Goal: Task Accomplishment & Management: Manage account settings

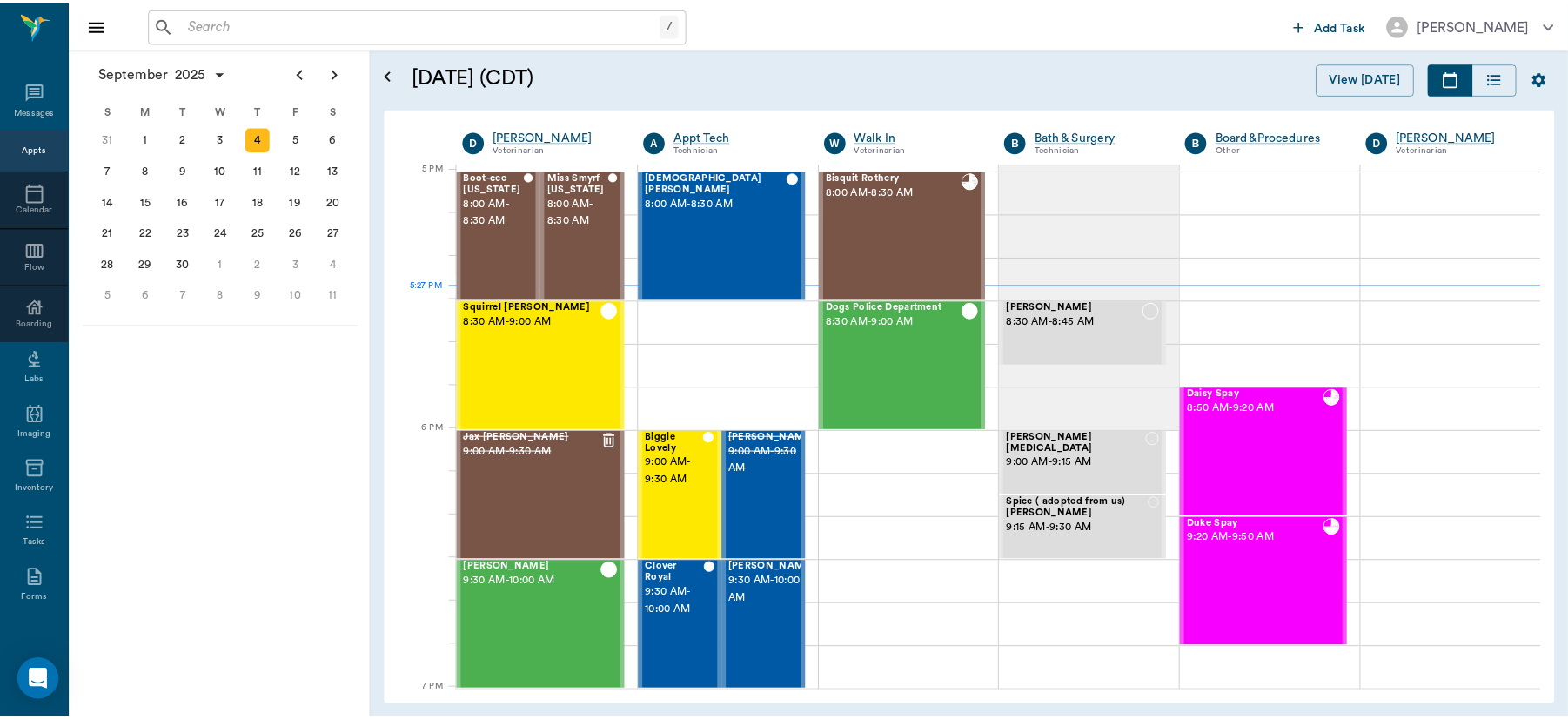
scroll to position [2352, 0]
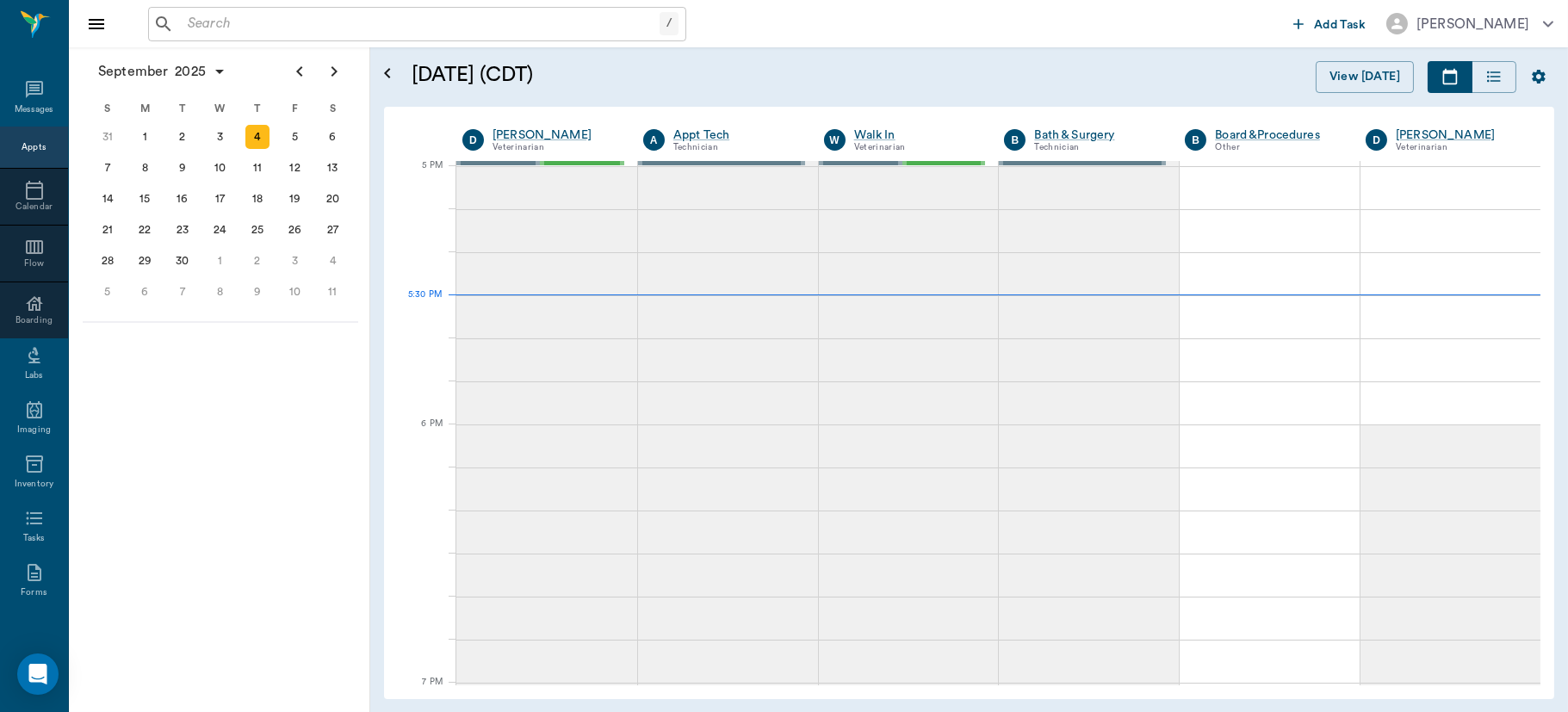
click at [360, 25] on input "text" at bounding box center [419, 24] width 478 height 24
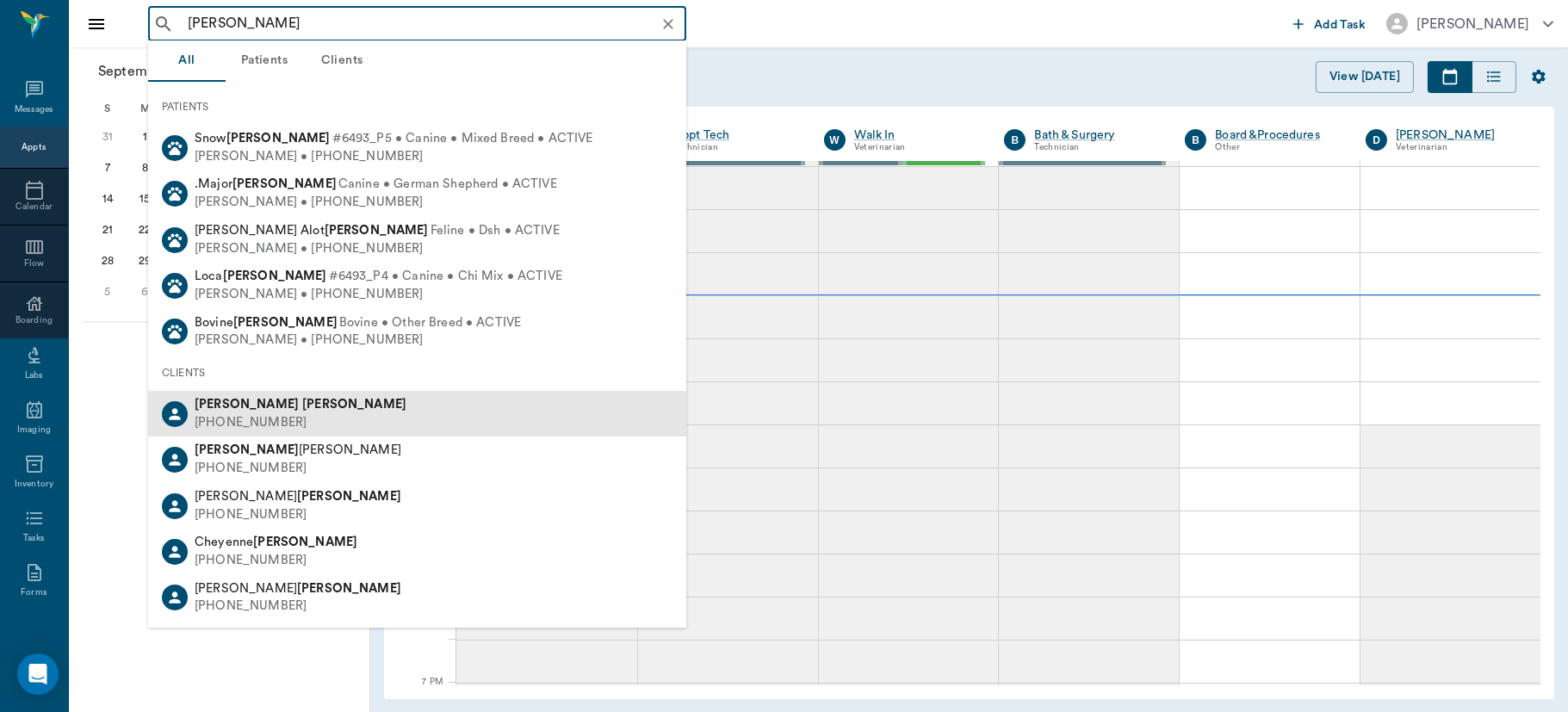
click at [242, 414] on div "[PHONE_NUMBER]" at bounding box center [300, 422] width 212 height 18
type input "[PERSON_NAME]"
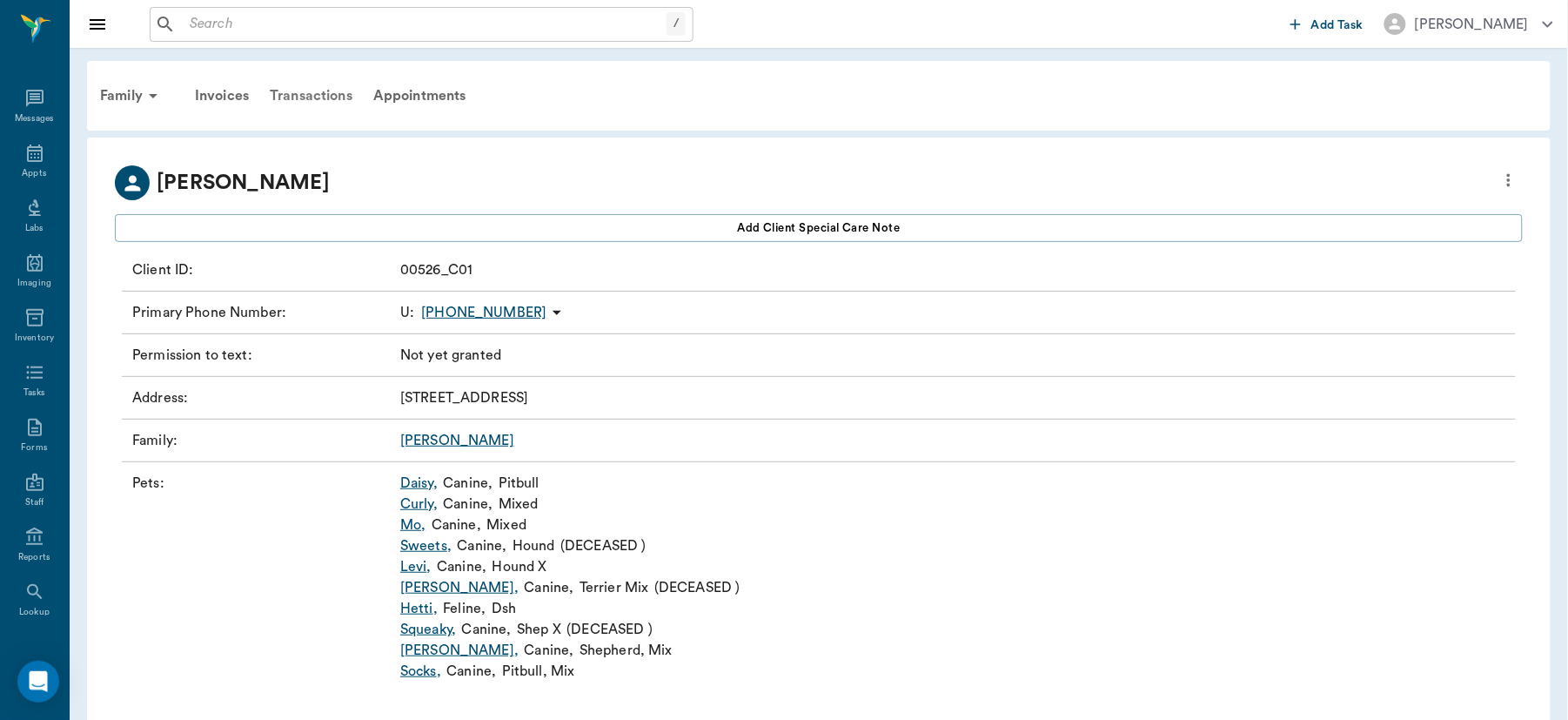
click at [316, 93] on div "Transactions" at bounding box center [310, 96] width 103 height 42
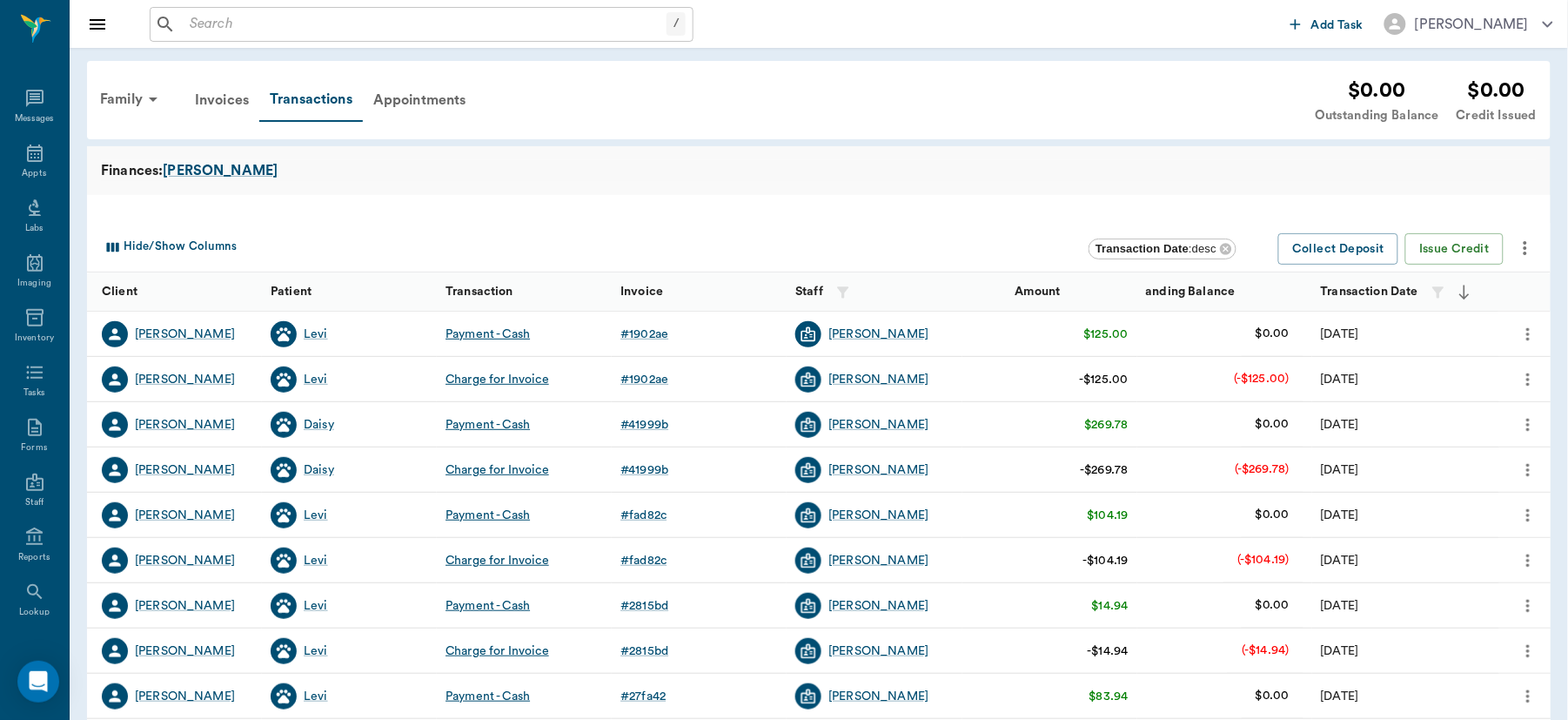
click at [1530, 377] on icon "more" at bounding box center [1527, 379] width 19 height 21
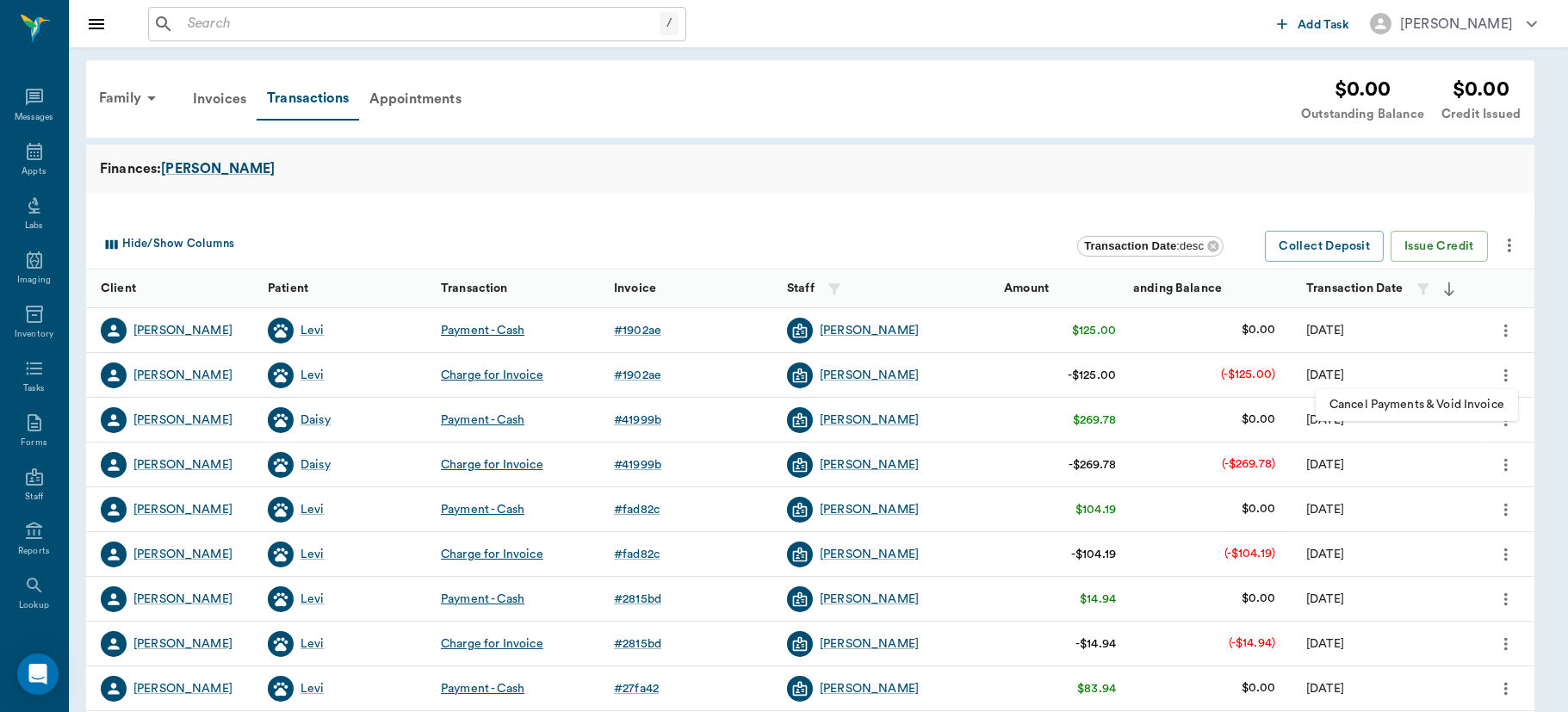
click at [1475, 406] on span "Cancel Payments & Void Invoice" at bounding box center [1416, 404] width 175 height 18
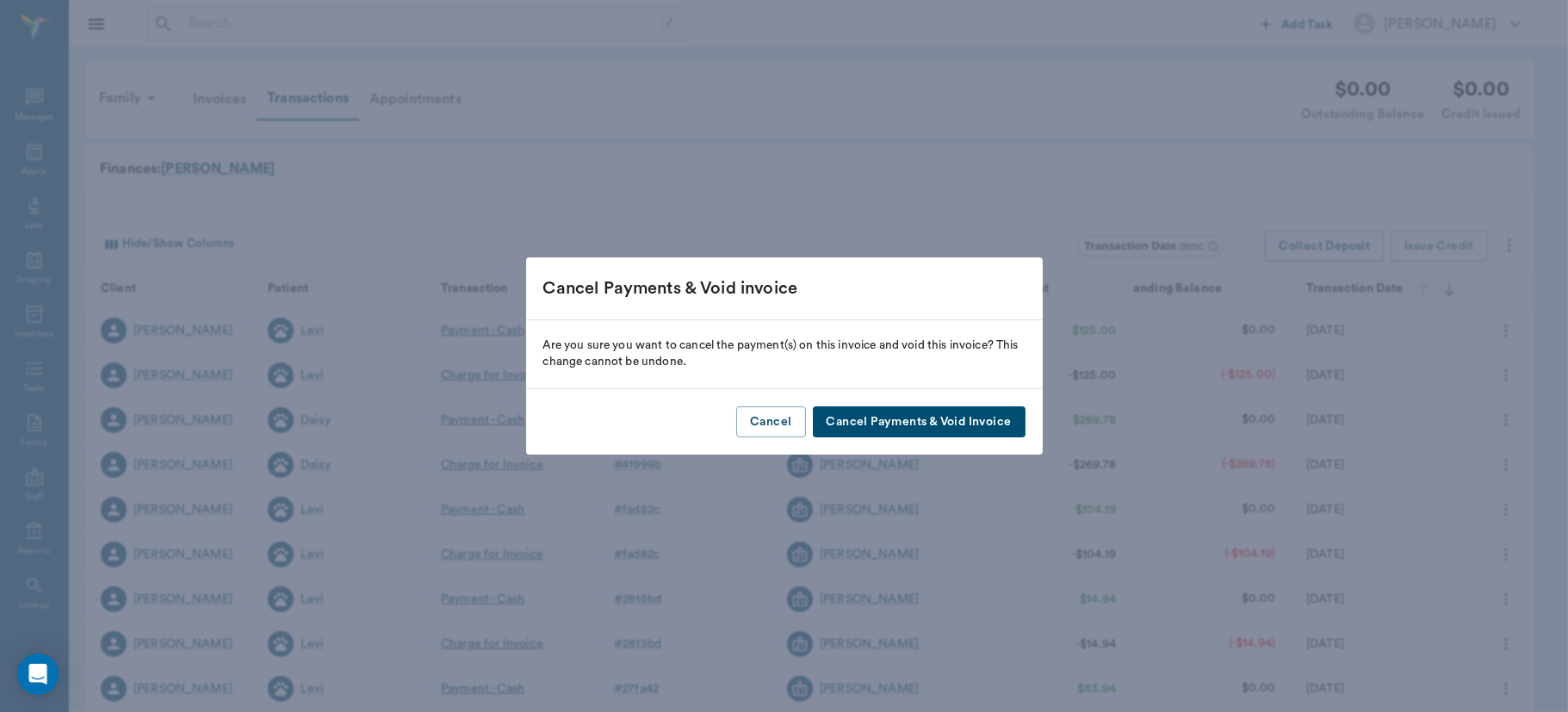
click at [987, 419] on button "Cancel Payments & Void Invoice" at bounding box center [918, 422] width 212 height 32
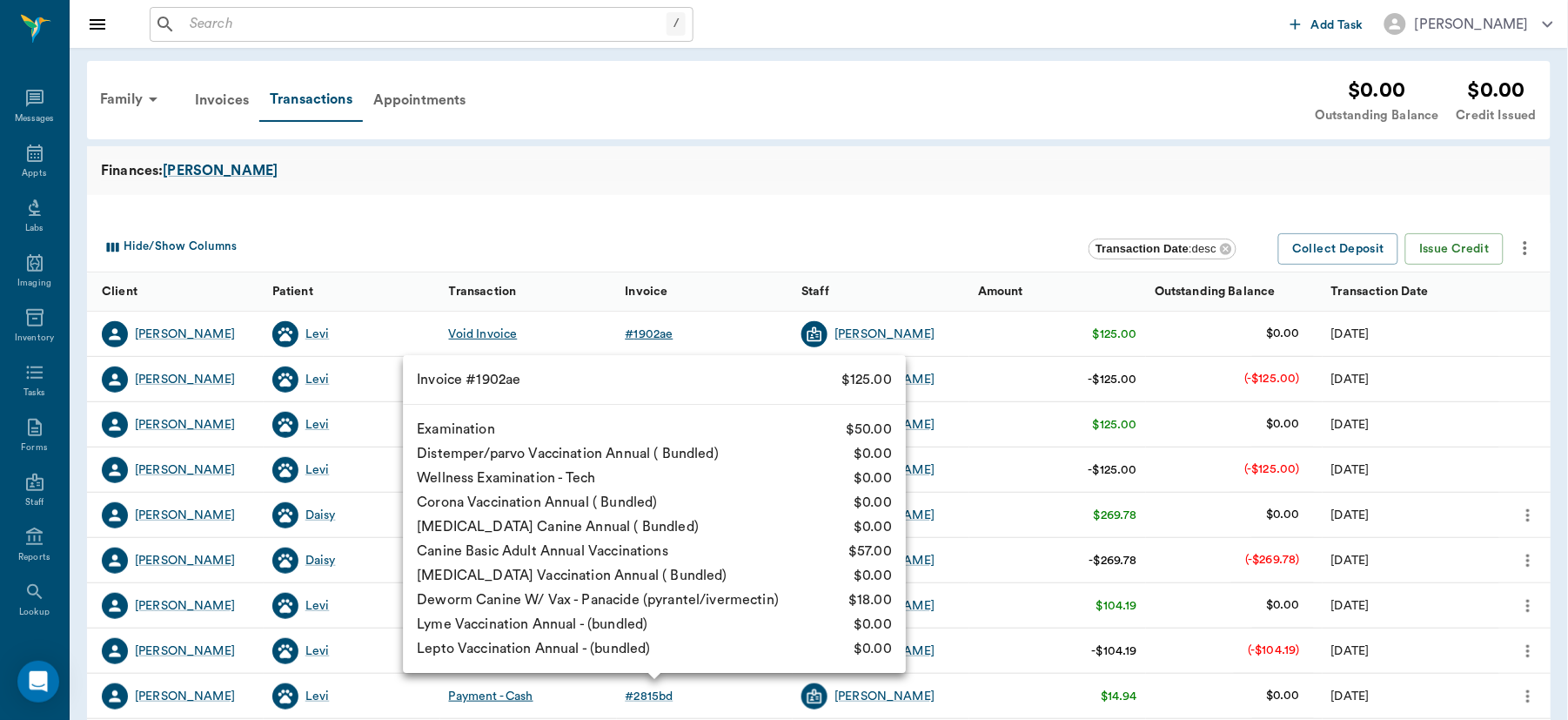
click at [656, 334] on div "# 1902ae" at bounding box center [649, 334] width 48 height 17
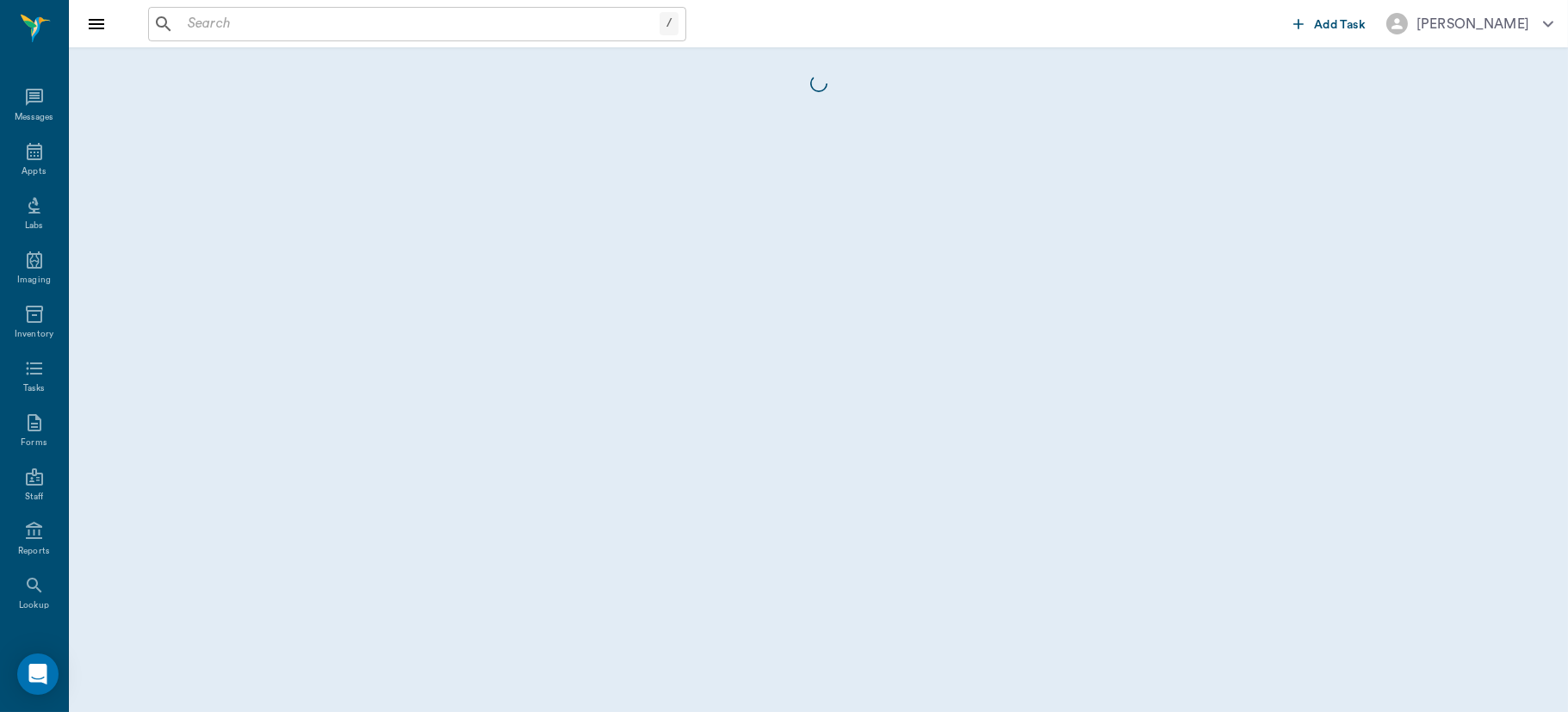
click at [649, 330] on body "/ ​ Add Task [PERSON_NAME] Nectar Messages Appts Labs Imaging Inventory Tasks F…" at bounding box center [784, 356] width 1568 height 712
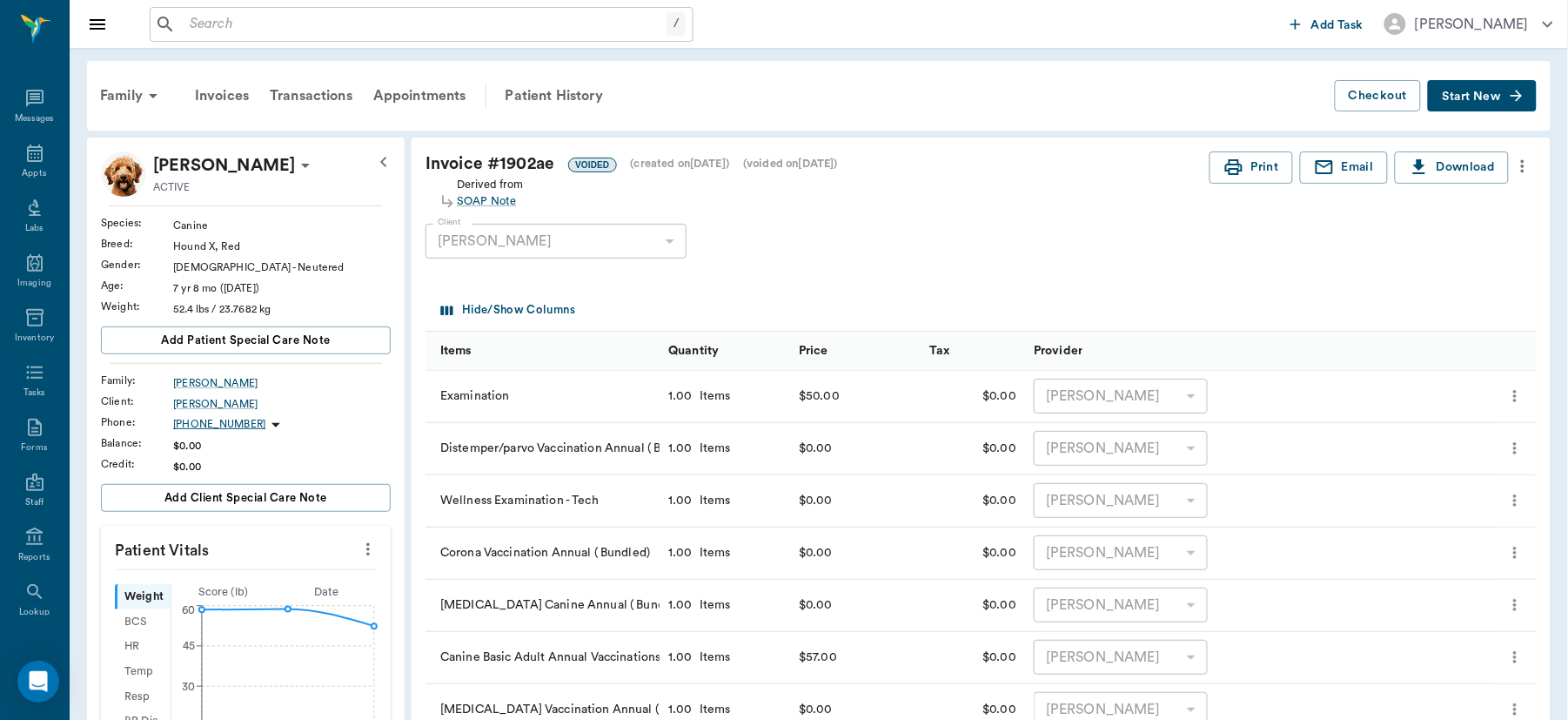
click at [1519, 164] on icon "more" at bounding box center [1523, 167] width 19 height 21
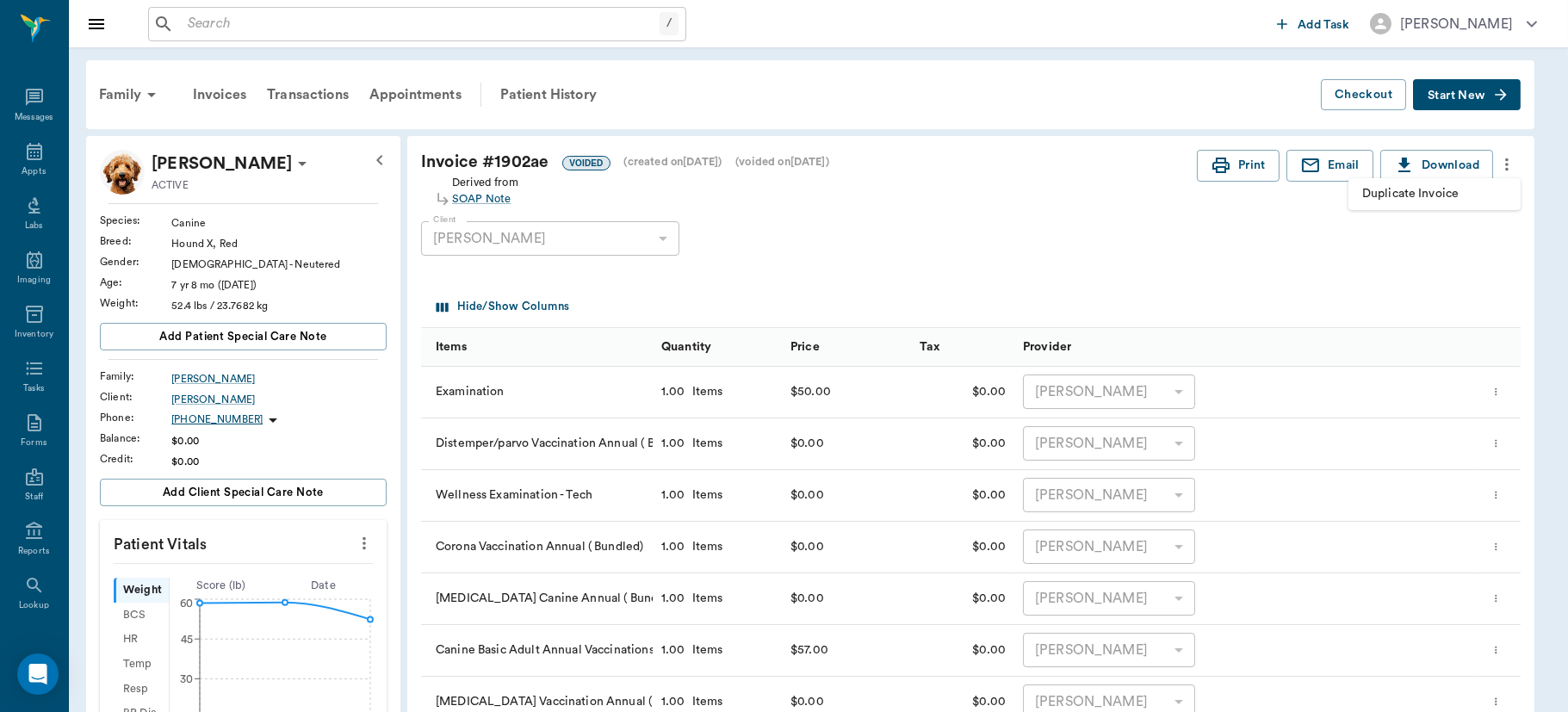
click at [1448, 196] on span "Duplicate Invoice" at bounding box center [1434, 194] width 145 height 18
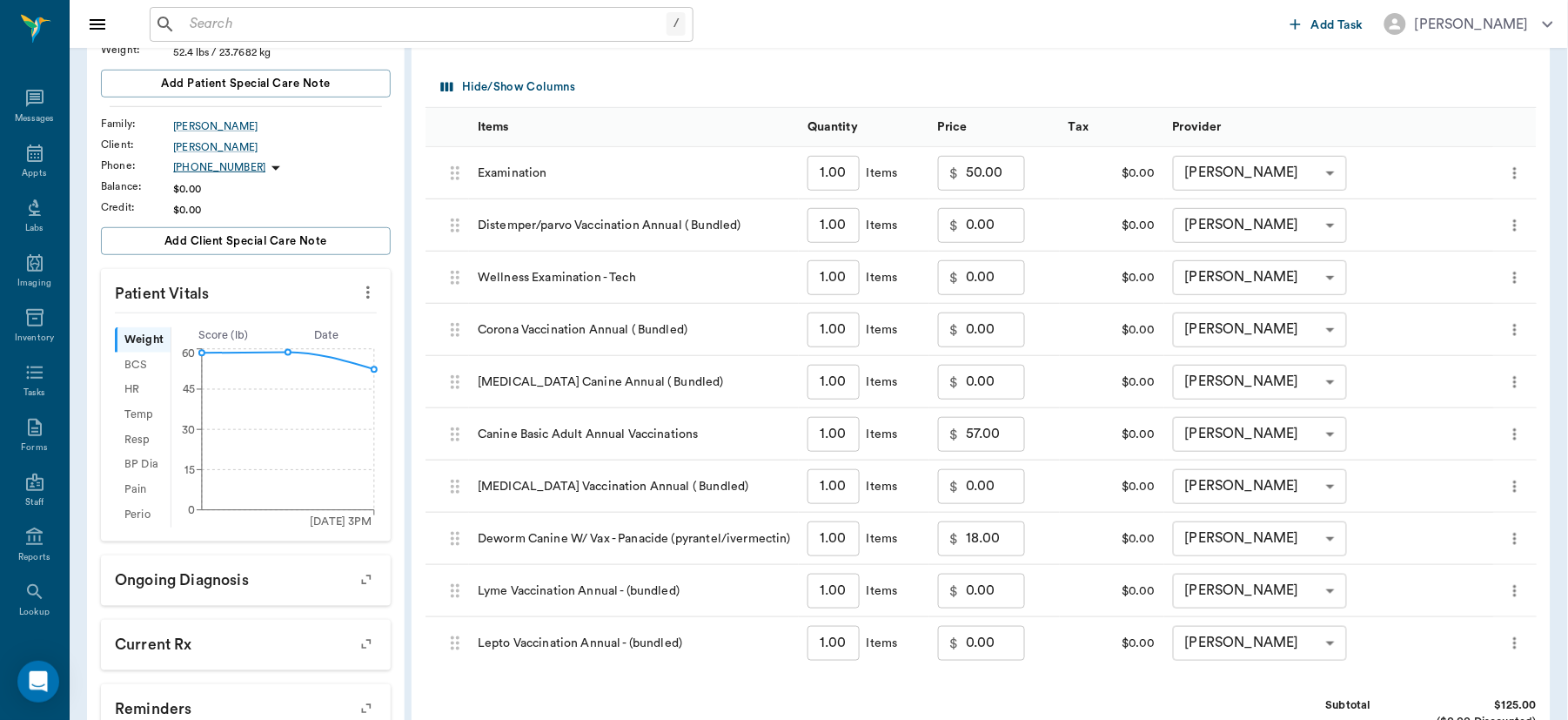
scroll to position [280, 0]
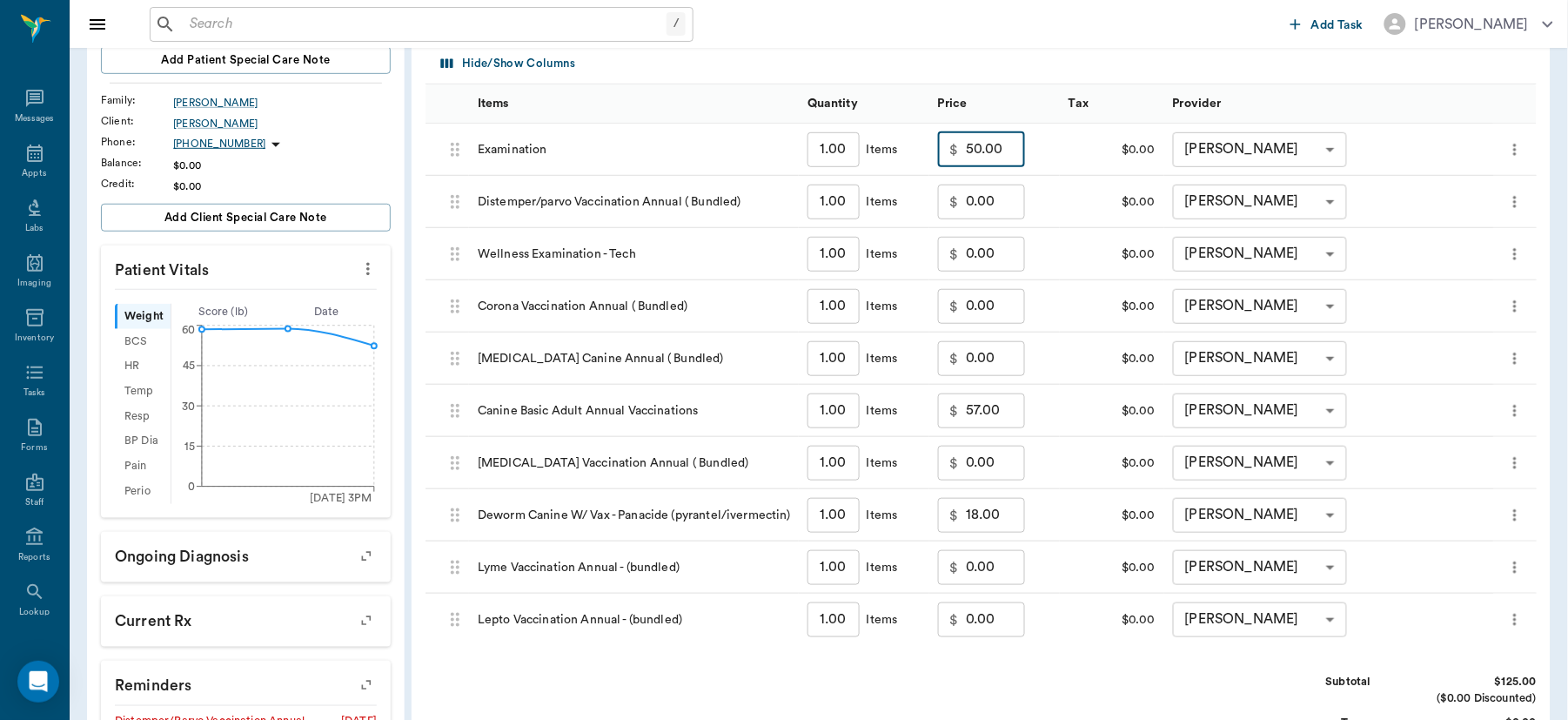
click at [1014, 149] on input "50.00" at bounding box center [995, 149] width 60 height 35
type input "0.00"
click at [1015, 416] on input "57.00" at bounding box center [995, 411] width 60 height 35
type input "0.00"
click at [1010, 523] on input "18.00" at bounding box center [995, 515] width 60 height 35
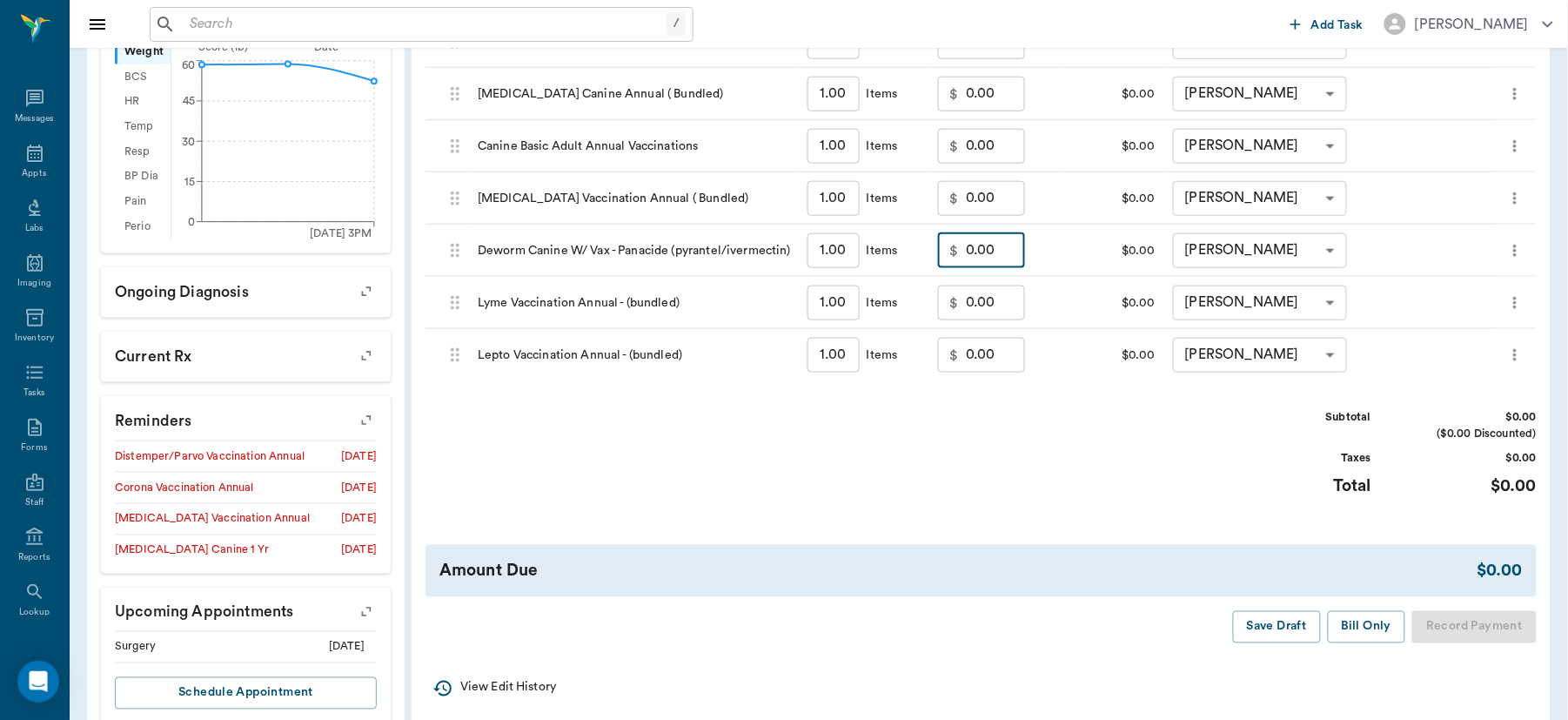
scroll to position [549, 0]
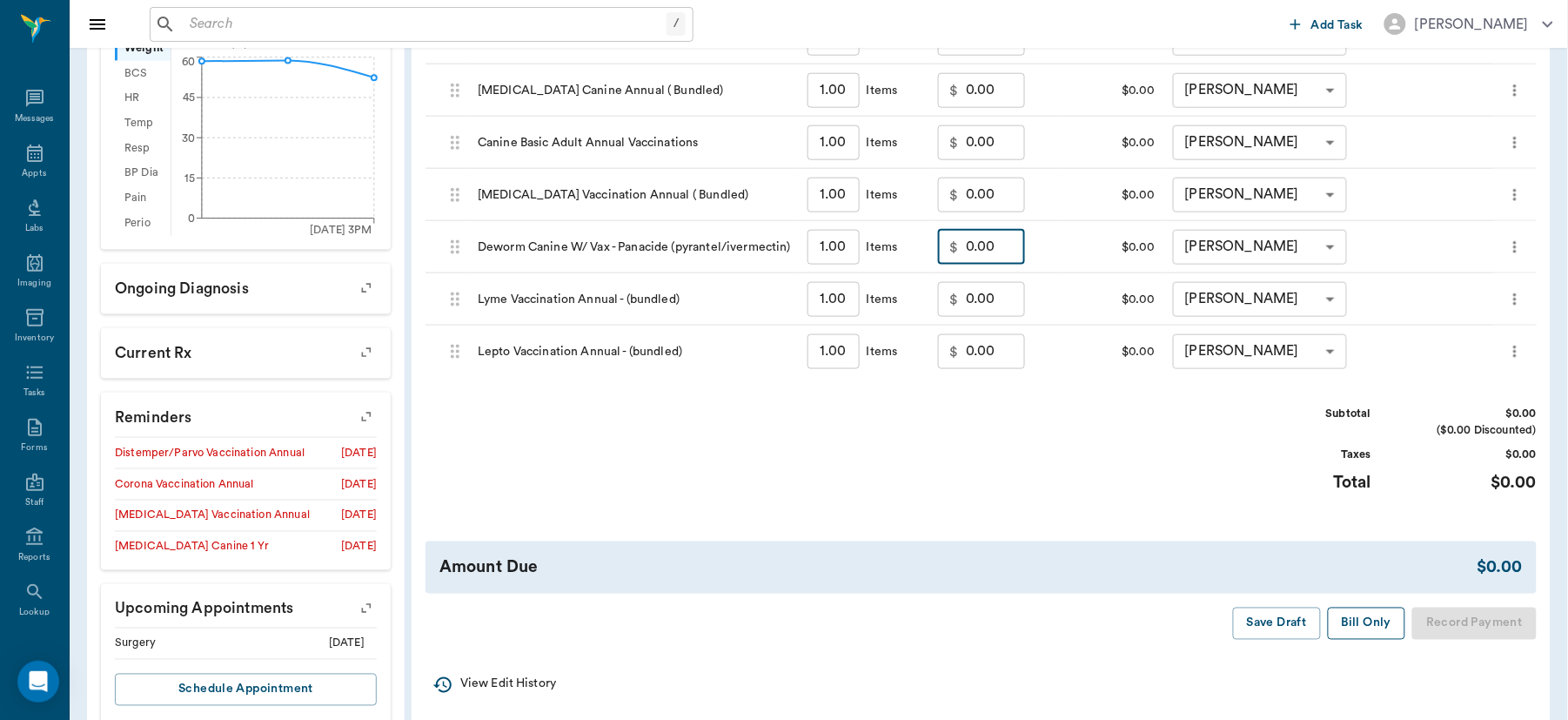
type input "0.00"
click at [1350, 625] on button "Bill Only" at bounding box center [1367, 623] width 78 height 32
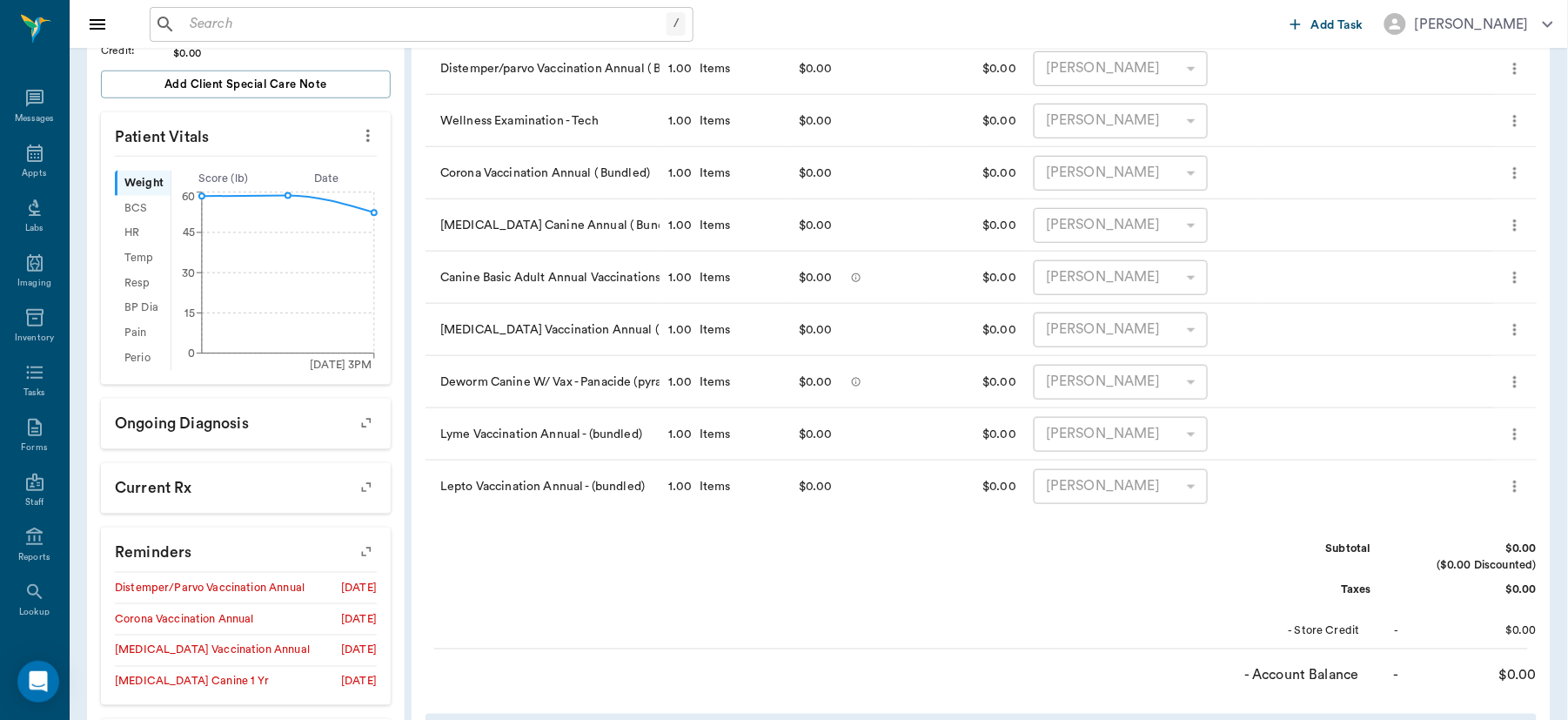
scroll to position [0, 0]
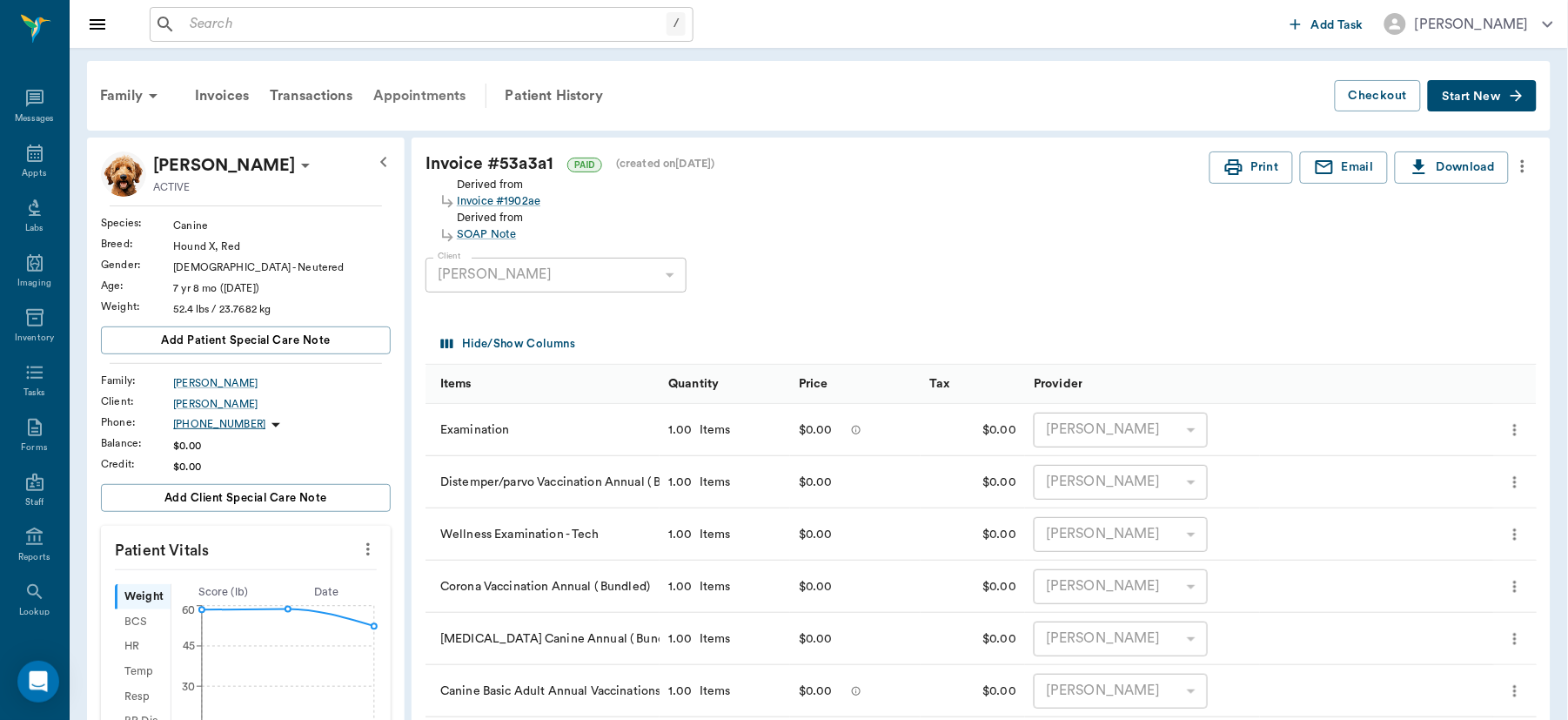
click at [418, 93] on div "Appointments" at bounding box center [420, 96] width 114 height 42
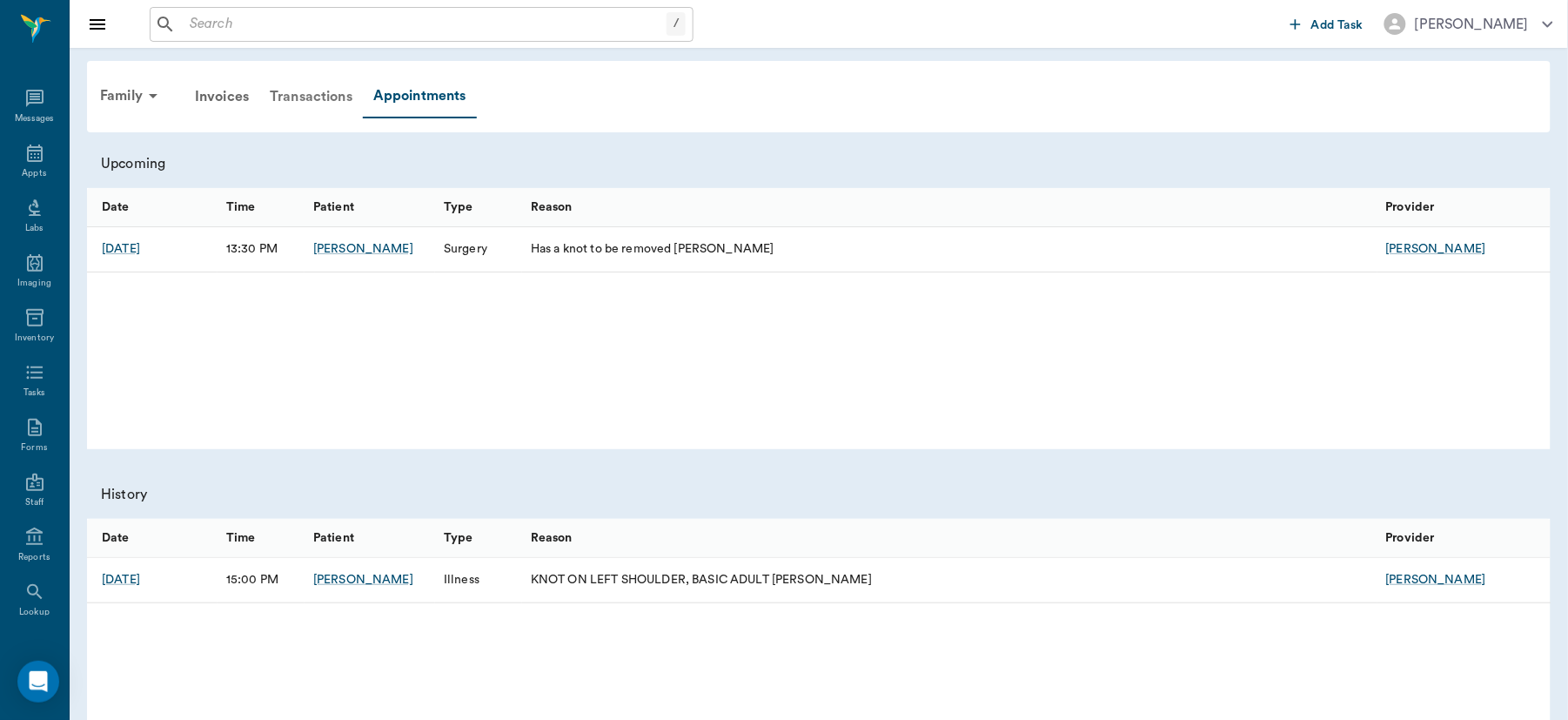
click at [308, 95] on div "Transactions" at bounding box center [310, 97] width 103 height 42
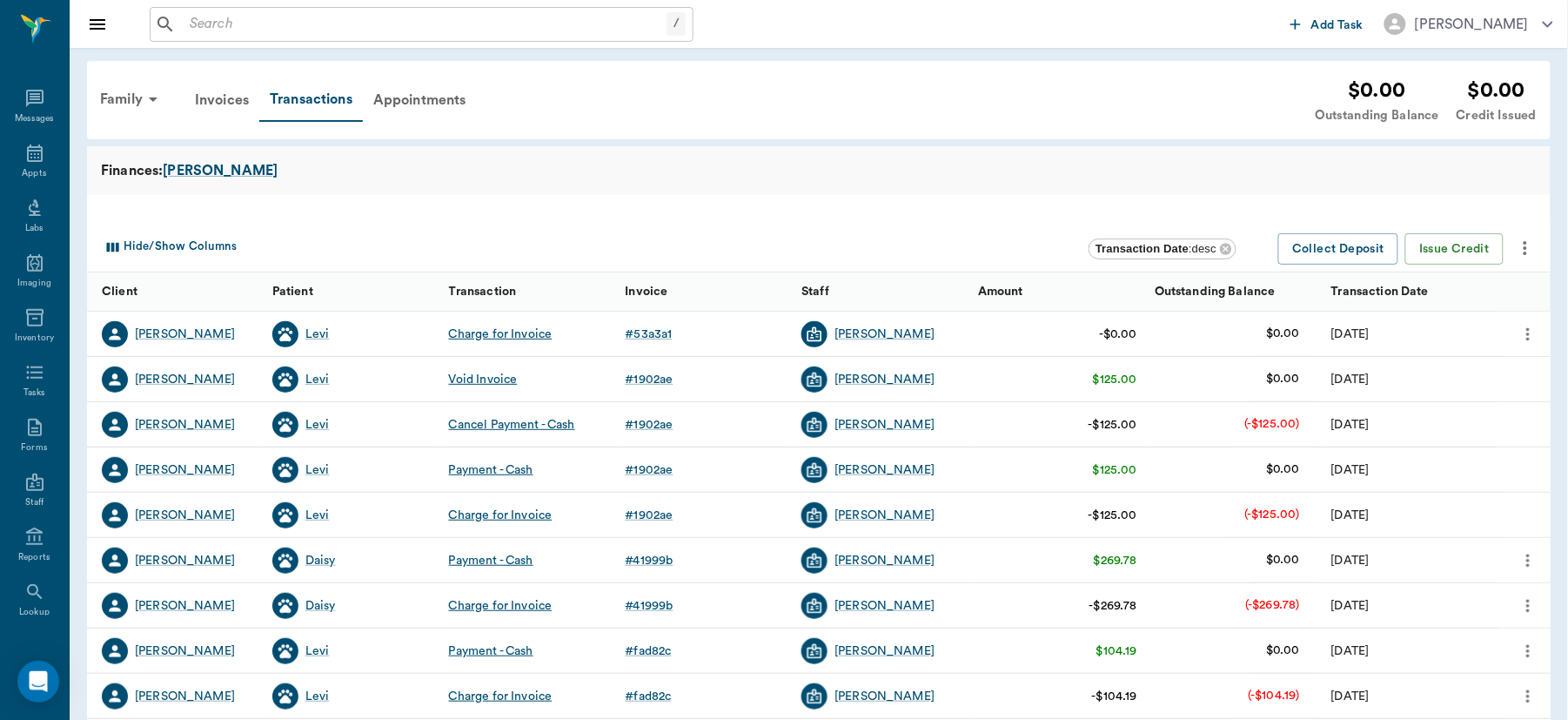
click at [515, 167] on div "Finances: [PERSON_NAME]" at bounding box center [819, 170] width 1436 height 21
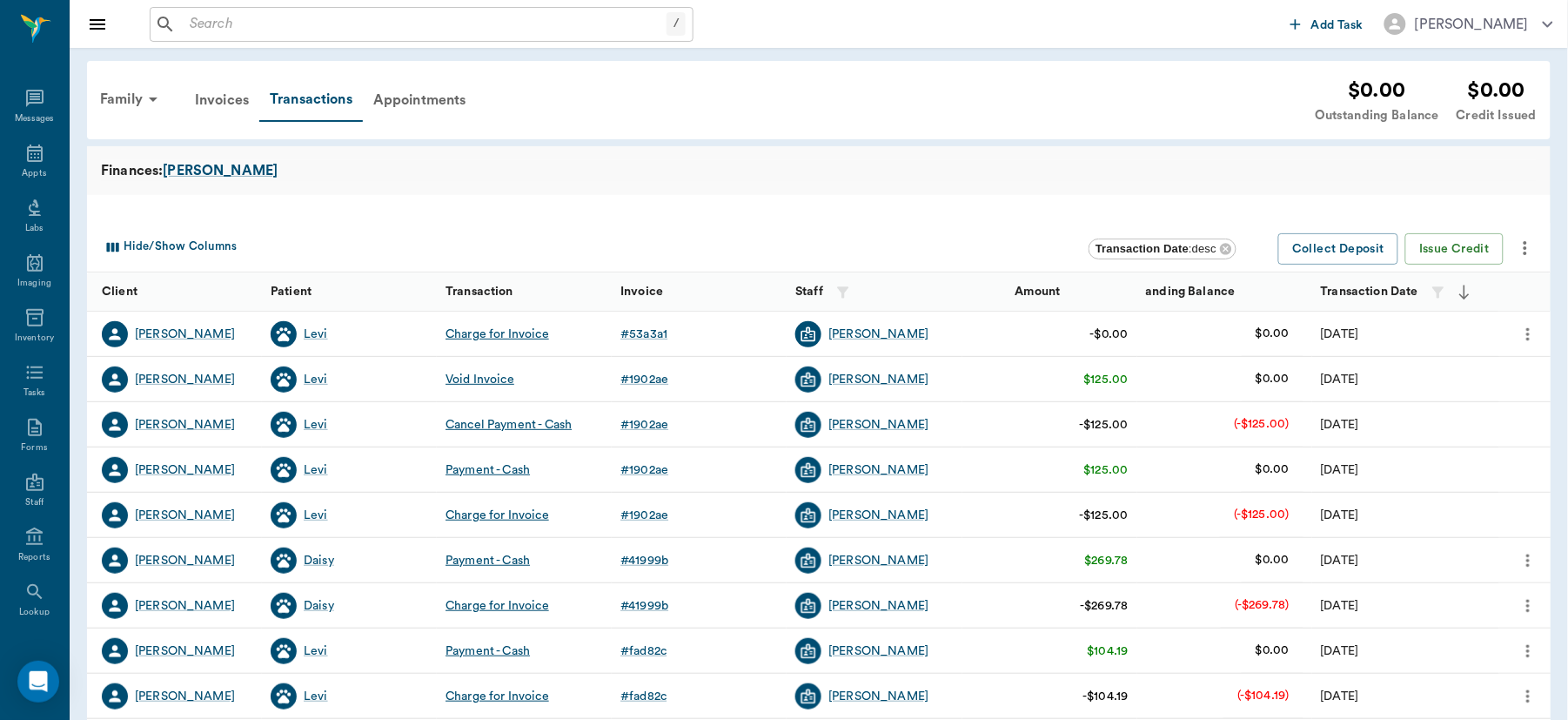
click at [515, 167] on div "Finances: [PERSON_NAME]" at bounding box center [819, 170] width 1436 height 21
click at [516, 167] on div "Finances: [PERSON_NAME]" at bounding box center [819, 170] width 1436 height 21
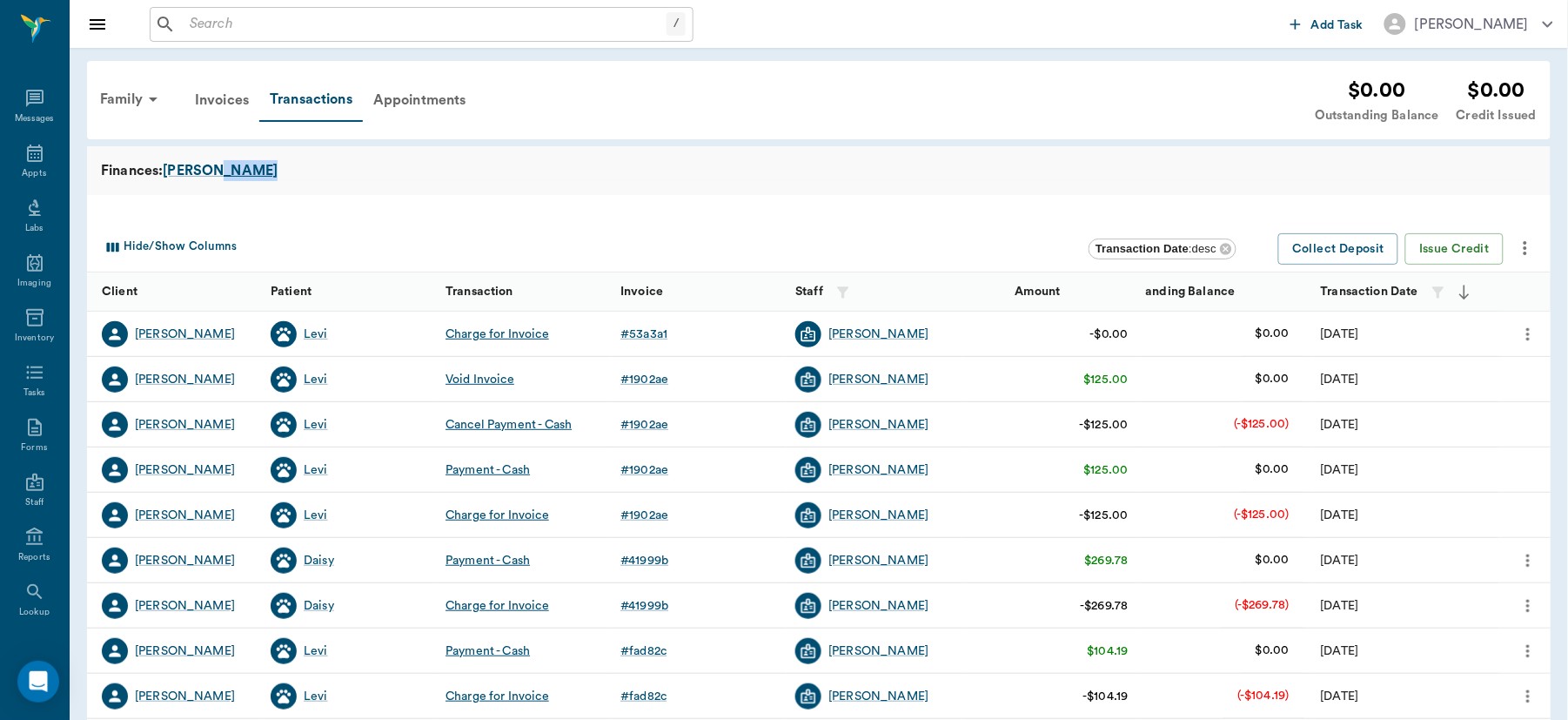
click at [516, 167] on div "Finances: [PERSON_NAME]" at bounding box center [819, 170] width 1436 height 21
